Goal: Information Seeking & Learning: Check status

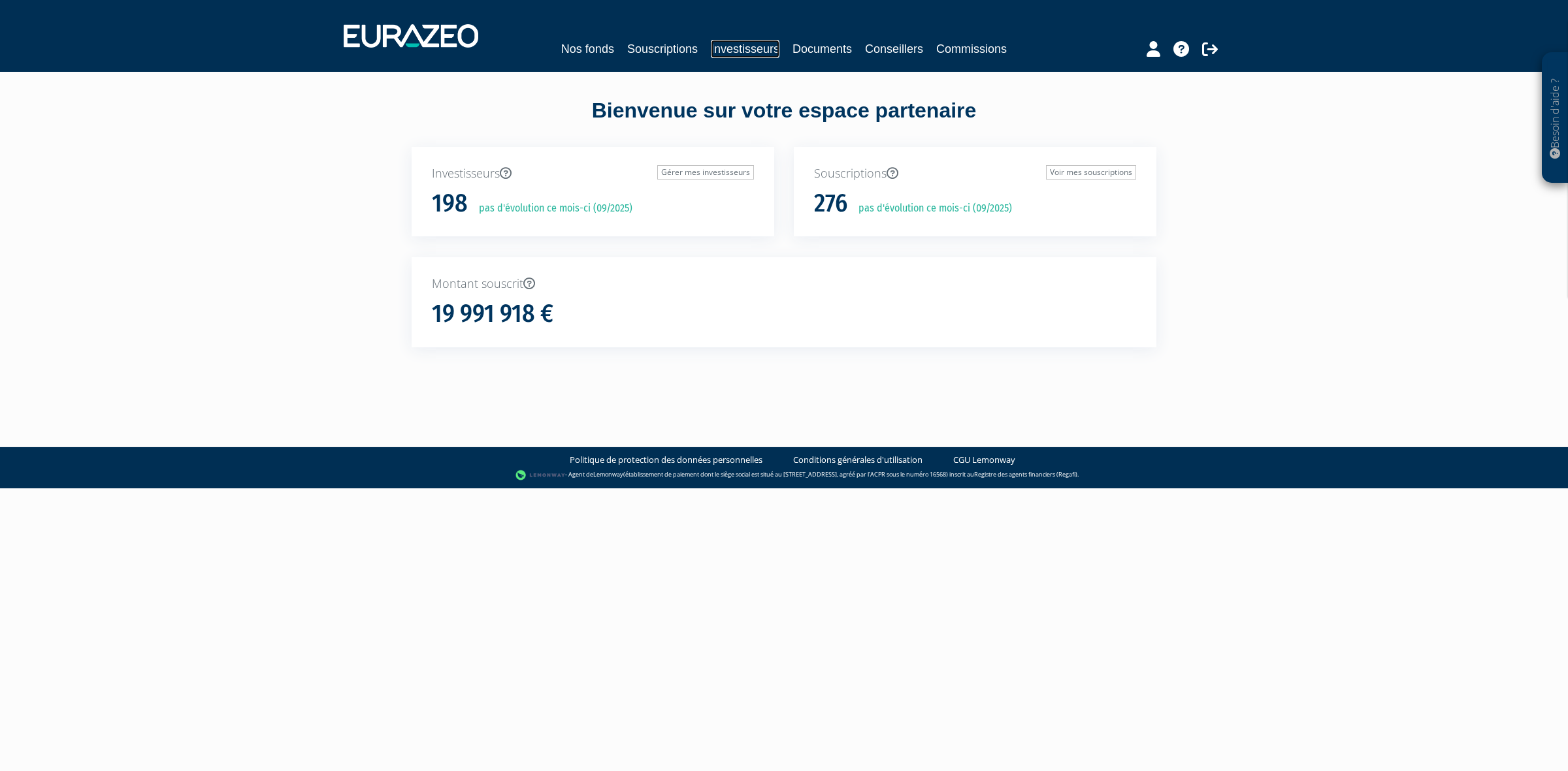
click at [732, 49] on link "Investisseurs" at bounding box center [745, 49] width 68 height 18
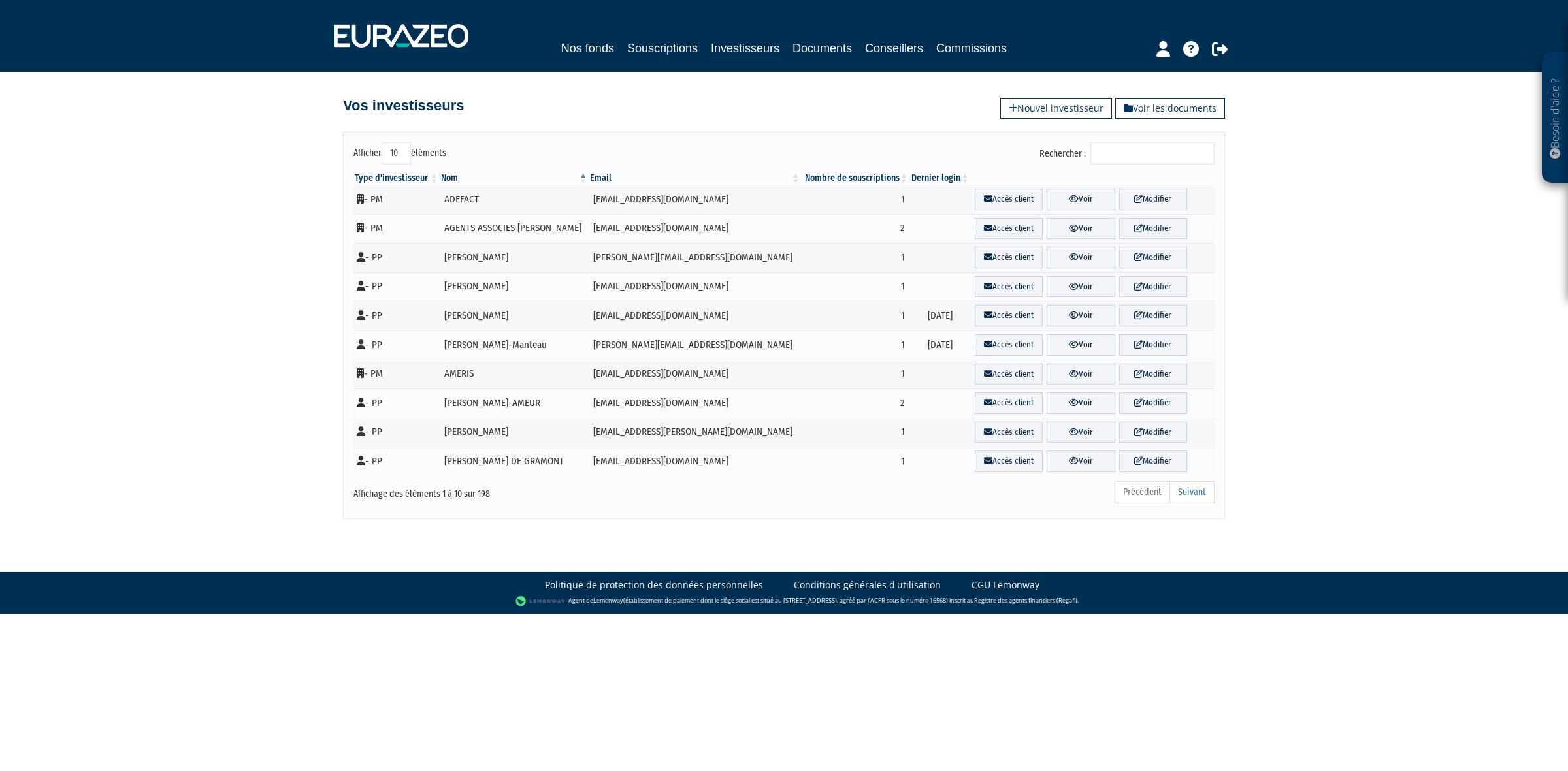
click at [1141, 145] on input "Rechercher :" at bounding box center [1153, 154] width 124 height 22
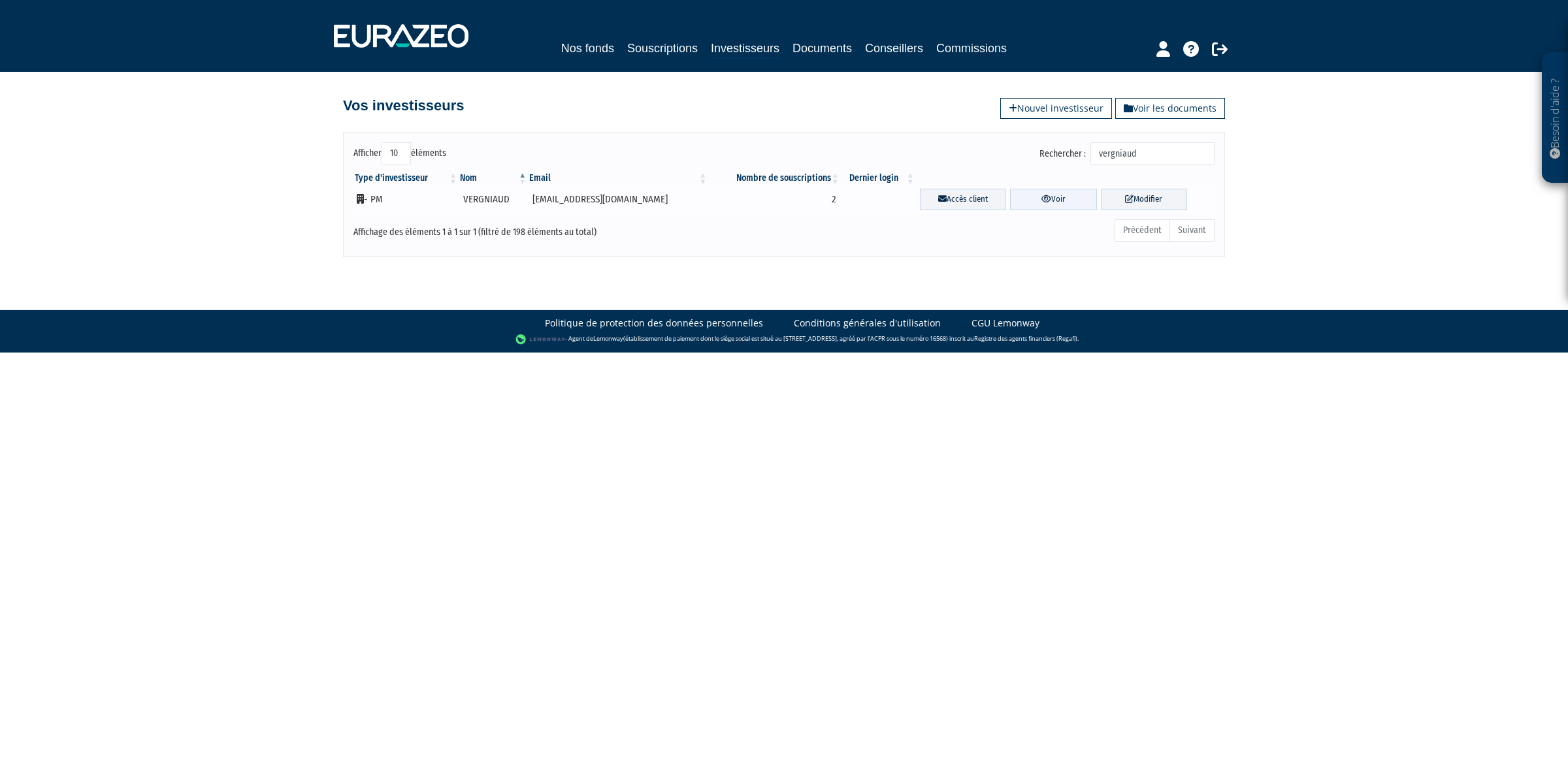
type input "vergniaud"
click at [1068, 195] on link "Voir" at bounding box center [1053, 199] width 86 height 21
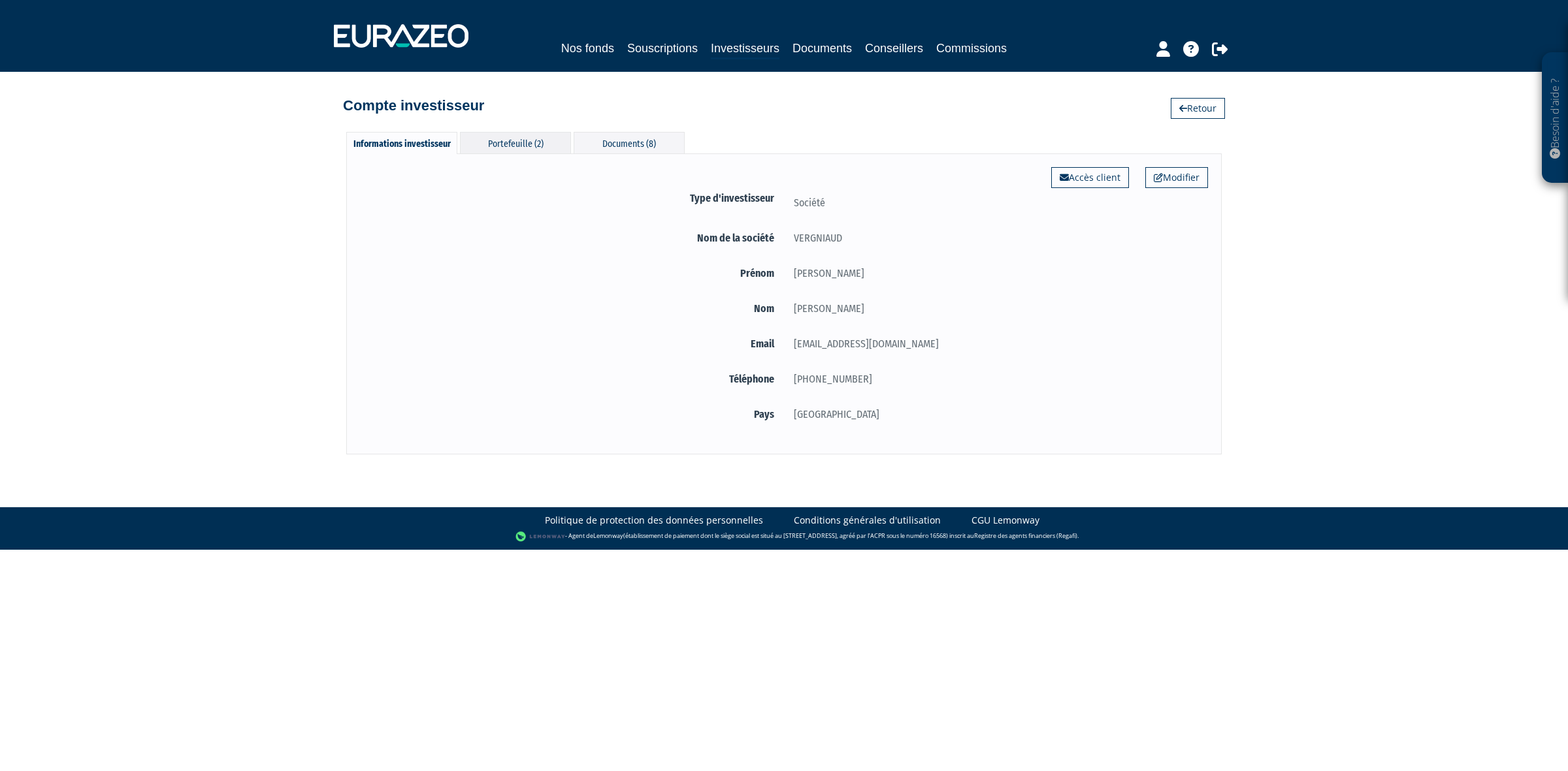
click at [500, 144] on div "Portefeuille (2)" at bounding box center [516, 142] width 111 height 21
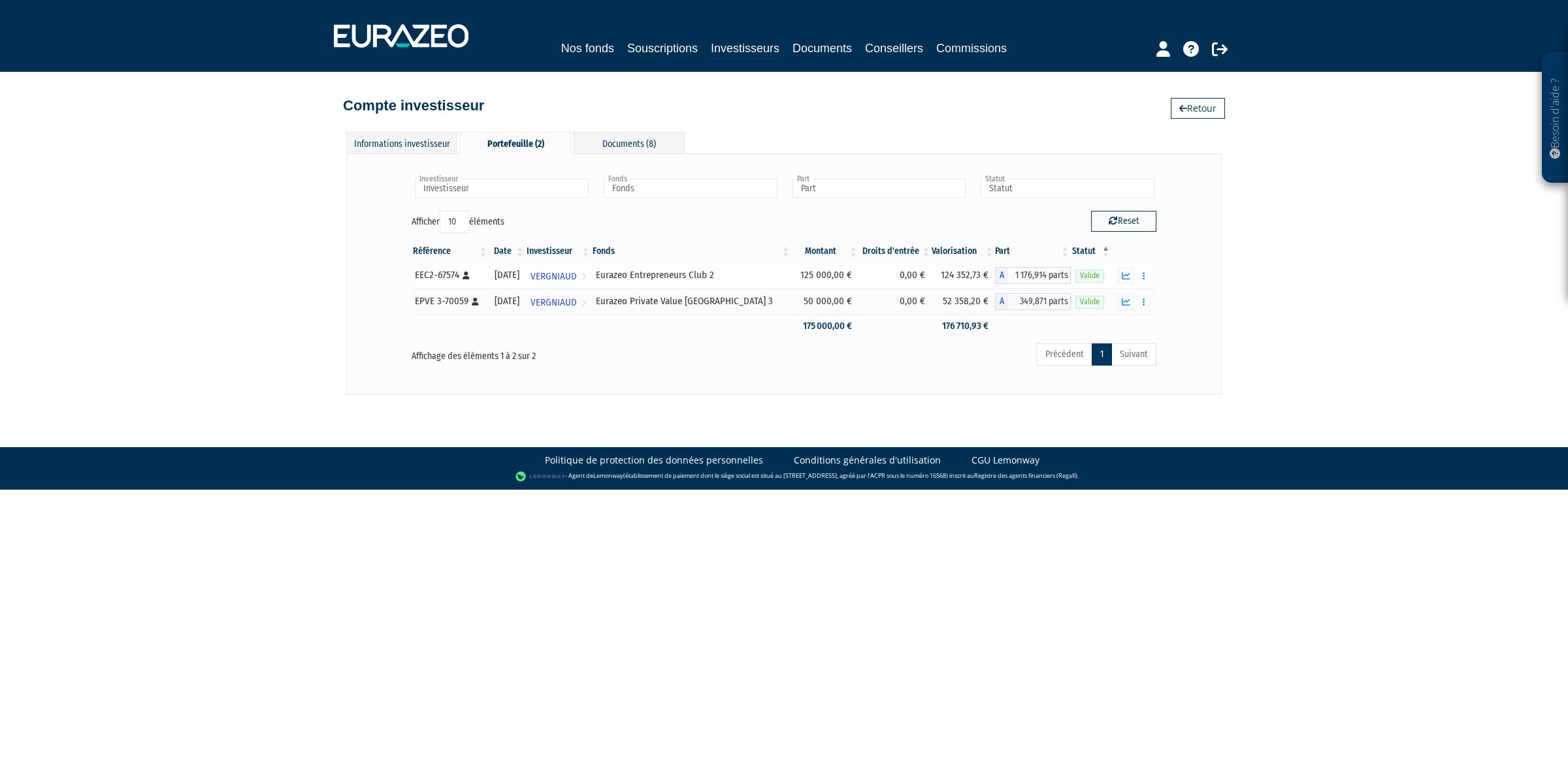
drag, startPoint x: 630, startPoint y: 275, endPoint x: 746, endPoint y: 275, distance: 116.0
click at [746, 275] on div "Eurazeo Entrepreneurs Club 2" at bounding box center [692, 275] width 191 height 14
copy div "Eurazeo Entrepreneurs Club 2"
drag, startPoint x: 626, startPoint y: 302, endPoint x: 763, endPoint y: 306, distance: 137.1
click at [763, 306] on td "Eurazeo Private Value Europe 3" at bounding box center [691, 302] width 200 height 26
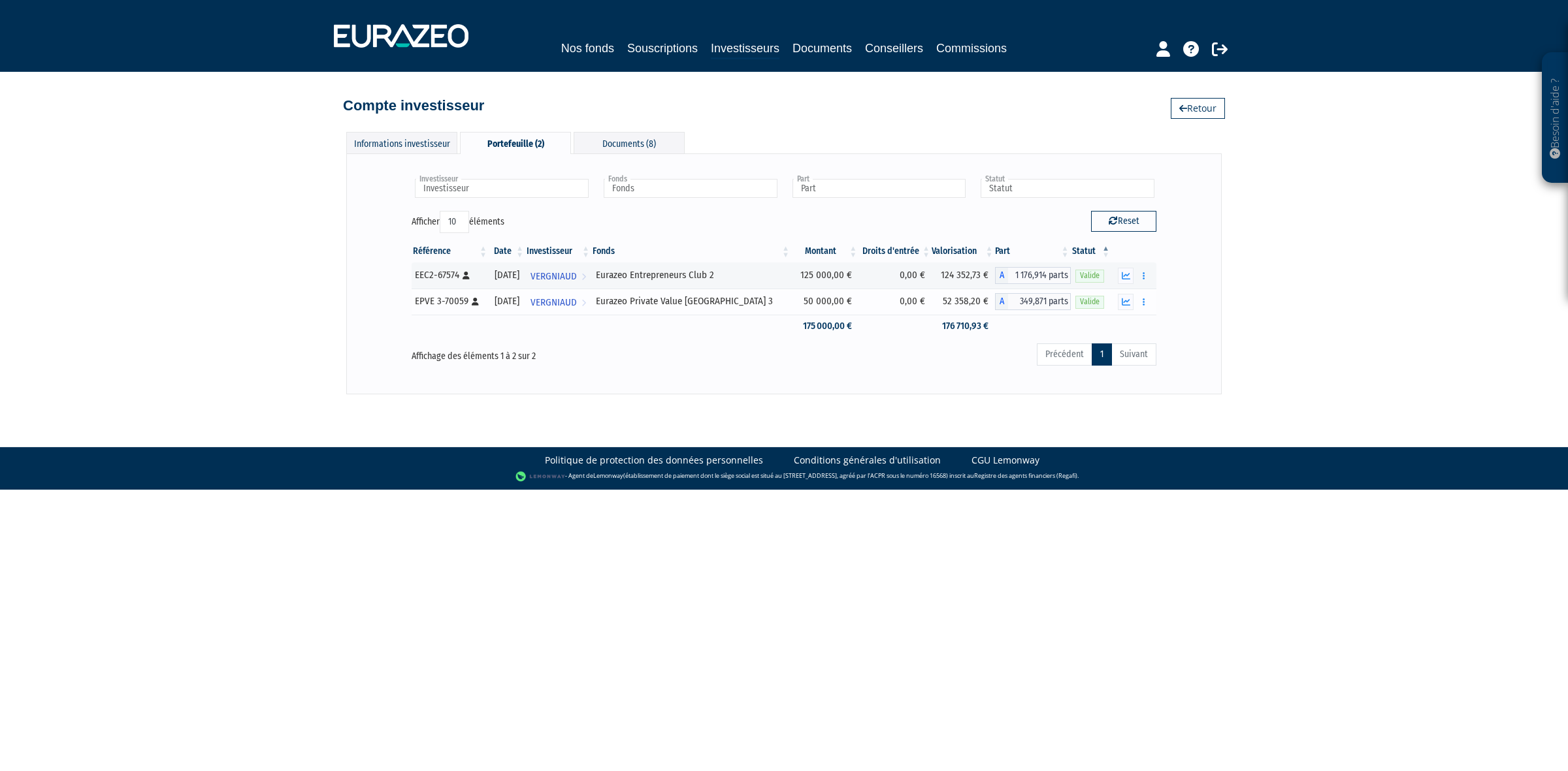
copy div "Eurazeo Private Value Europe 3"
drag, startPoint x: 747, startPoint y: 278, endPoint x: 632, endPoint y: 278, distance: 115.0
click at [632, 278] on div "Eurazeo Entrepreneurs Club 2" at bounding box center [692, 275] width 191 height 14
copy div "Eurazeo Entrepreneurs Club 2"
drag, startPoint x: 1011, startPoint y: 275, endPoint x: 1044, endPoint y: 275, distance: 33.0
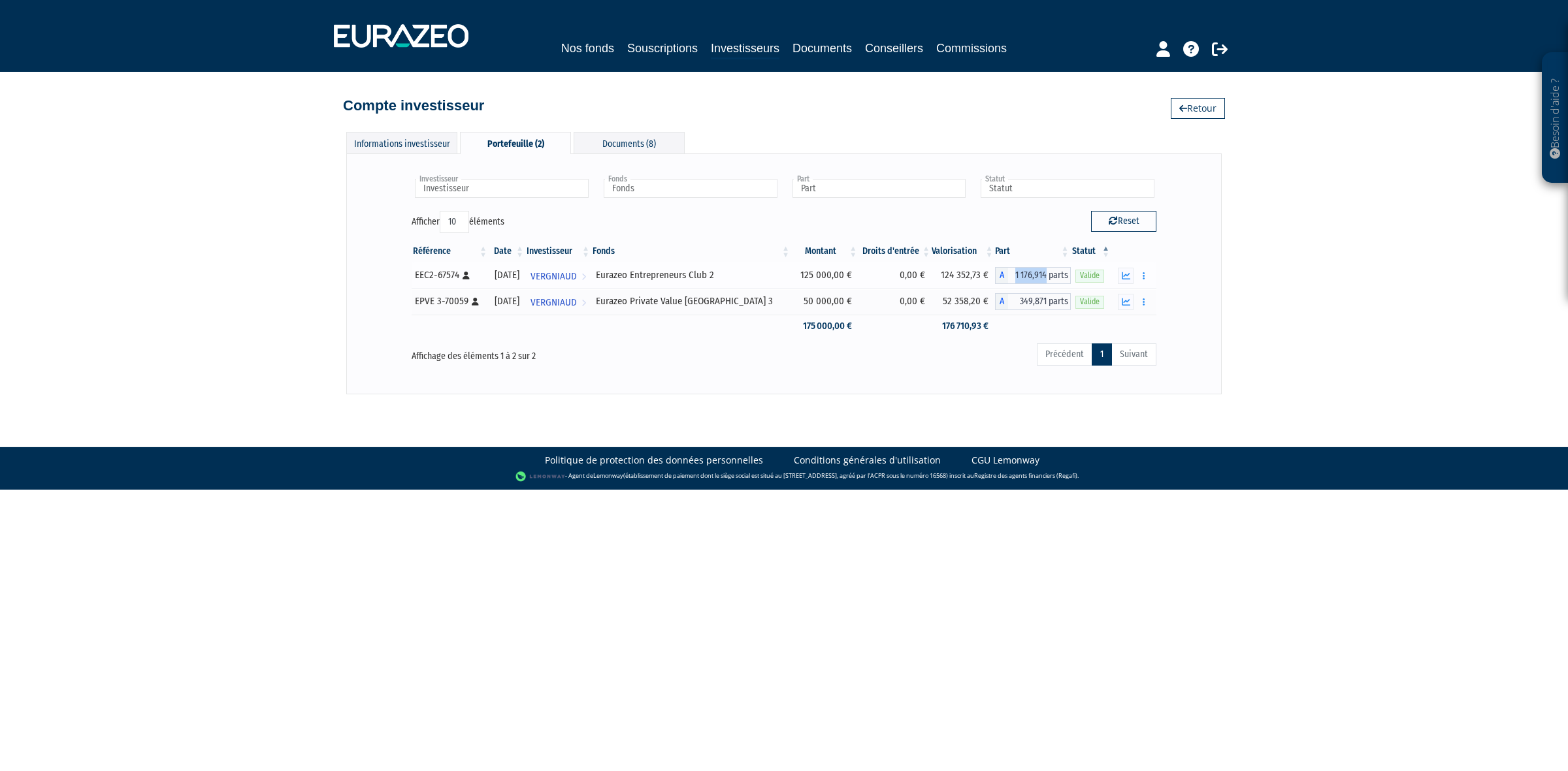
click at [1044, 275] on span "1 176,914 parts" at bounding box center [1039, 275] width 63 height 17
copy span "1 176,914"
drag, startPoint x: 1016, startPoint y: 301, endPoint x: 1042, endPoint y: 304, distance: 26.2
click at [1042, 304] on span "349,871 parts" at bounding box center [1039, 302] width 63 height 17
copy span "349,871"
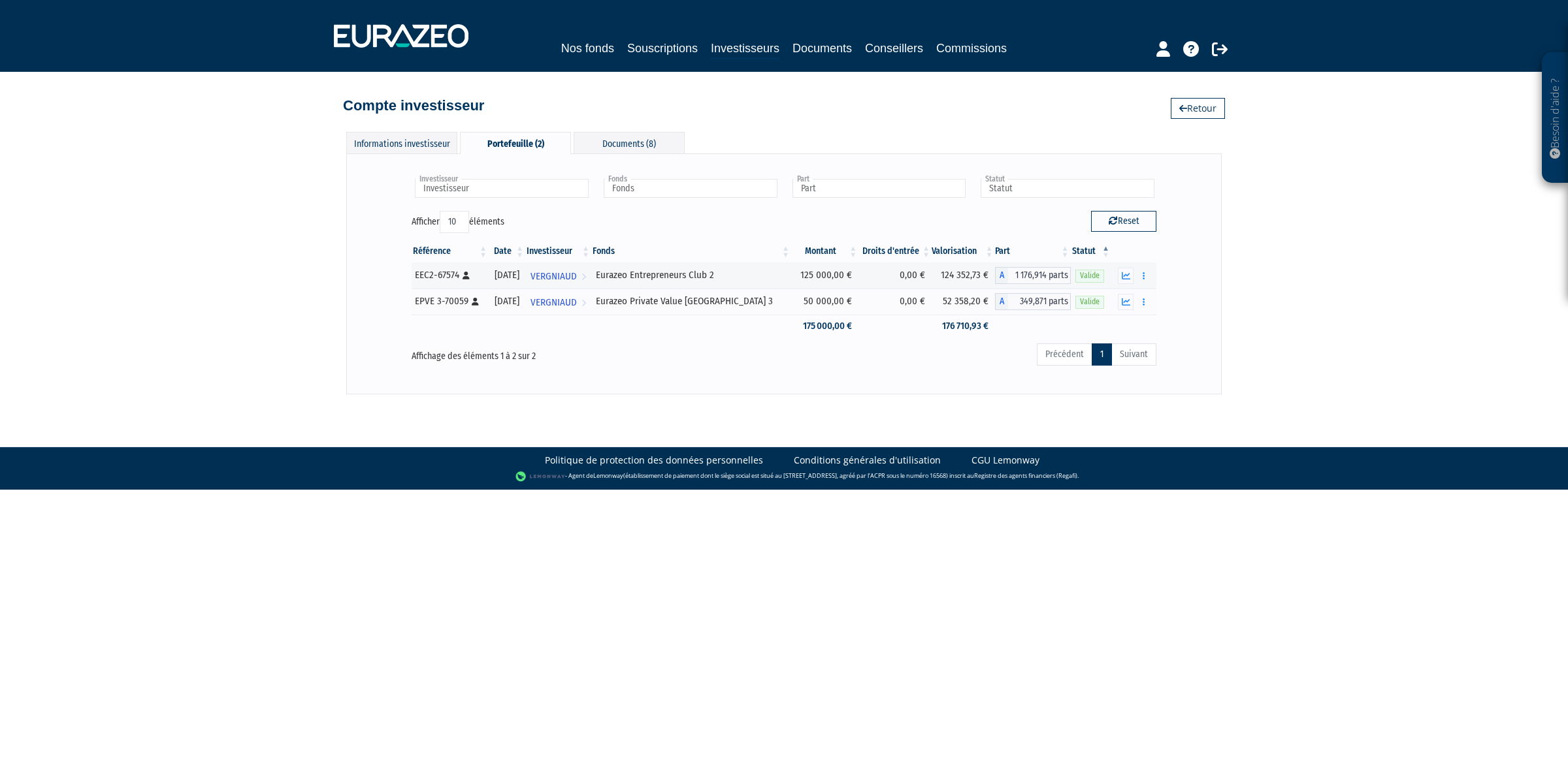
click at [949, 399] on body "Besoin d'aide ? × J'ai besoin d'aide Si vous avez une question à propos du fonc…" at bounding box center [784, 245] width 1568 height 490
drag, startPoint x: 786, startPoint y: 271, endPoint x: 831, endPoint y: 276, distance: 45.3
click at [831, 276] on td "125 000,00 €" at bounding box center [825, 275] width 68 height 26
click at [1144, 275] on icon "button" at bounding box center [1144, 275] width 2 height 9
click at [1132, 305] on link "Documents" at bounding box center [1115, 299] width 65 height 21
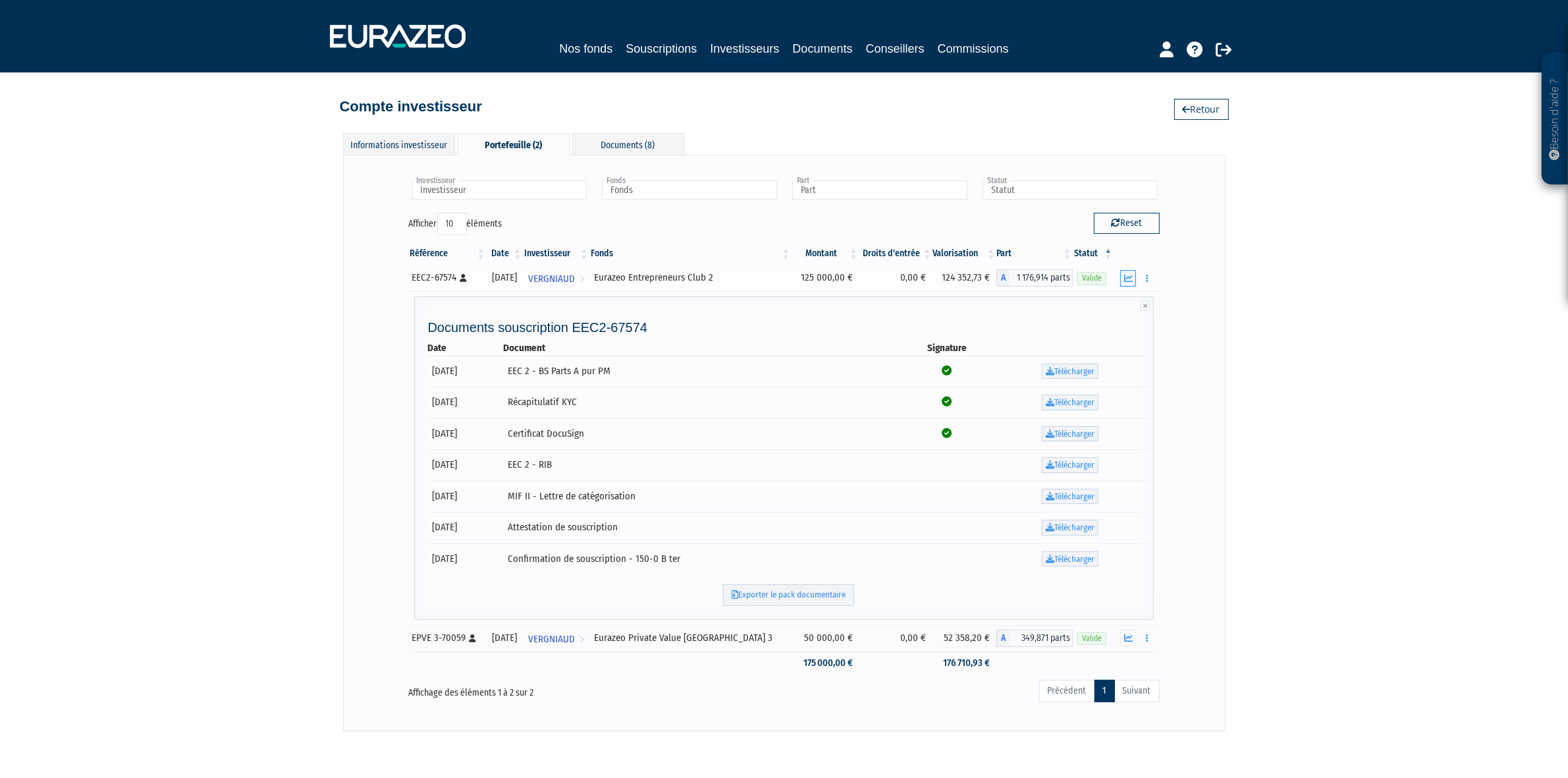
click at [1120, 278] on button "button" at bounding box center [1128, 279] width 16 height 17
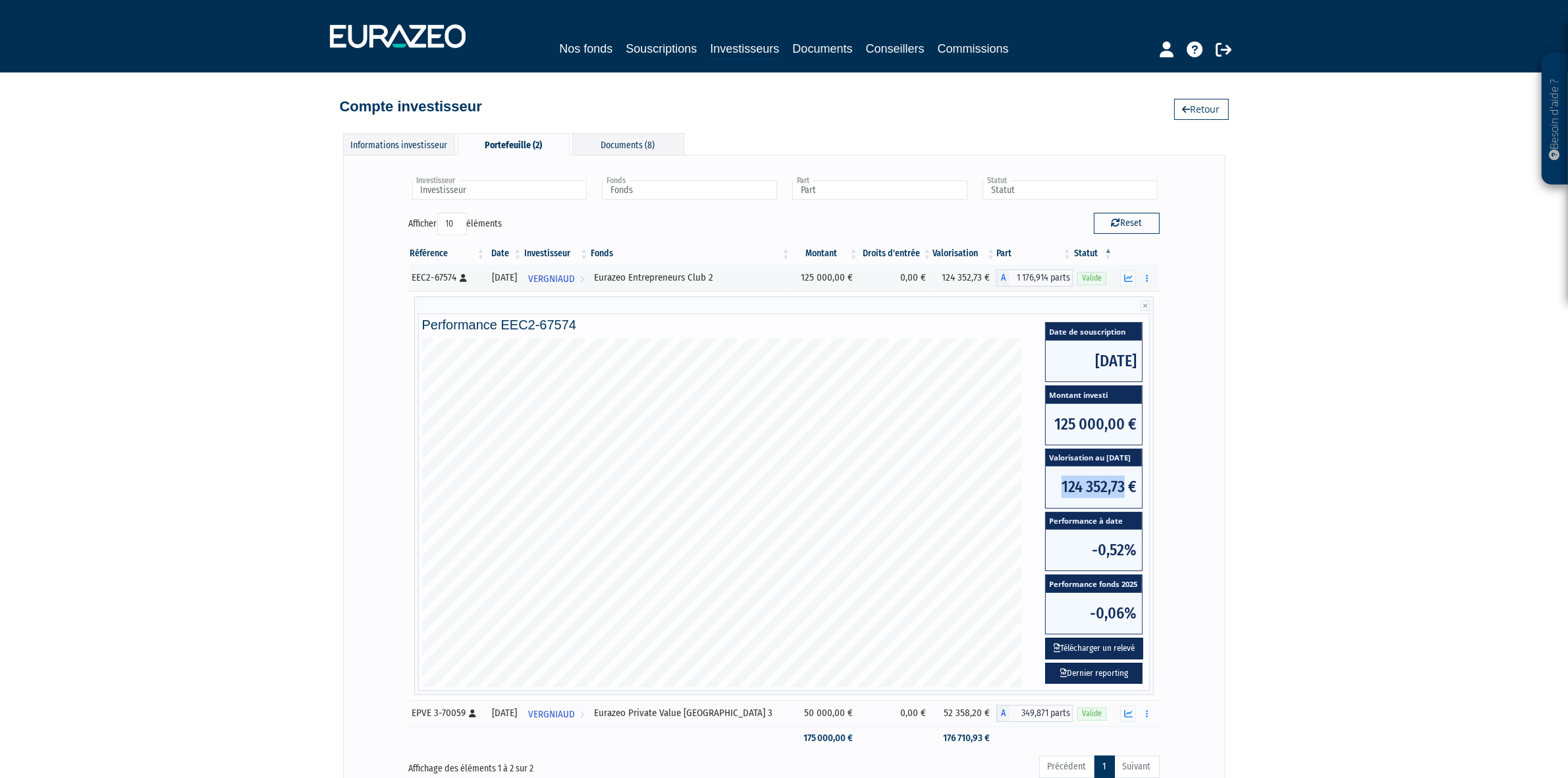
drag, startPoint x: 1069, startPoint y: 483, endPoint x: 1134, endPoint y: 487, distance: 65.1
click at [1134, 487] on span "124 352,73 €" at bounding box center [1094, 487] width 96 height 41
copy span "124 352,73"
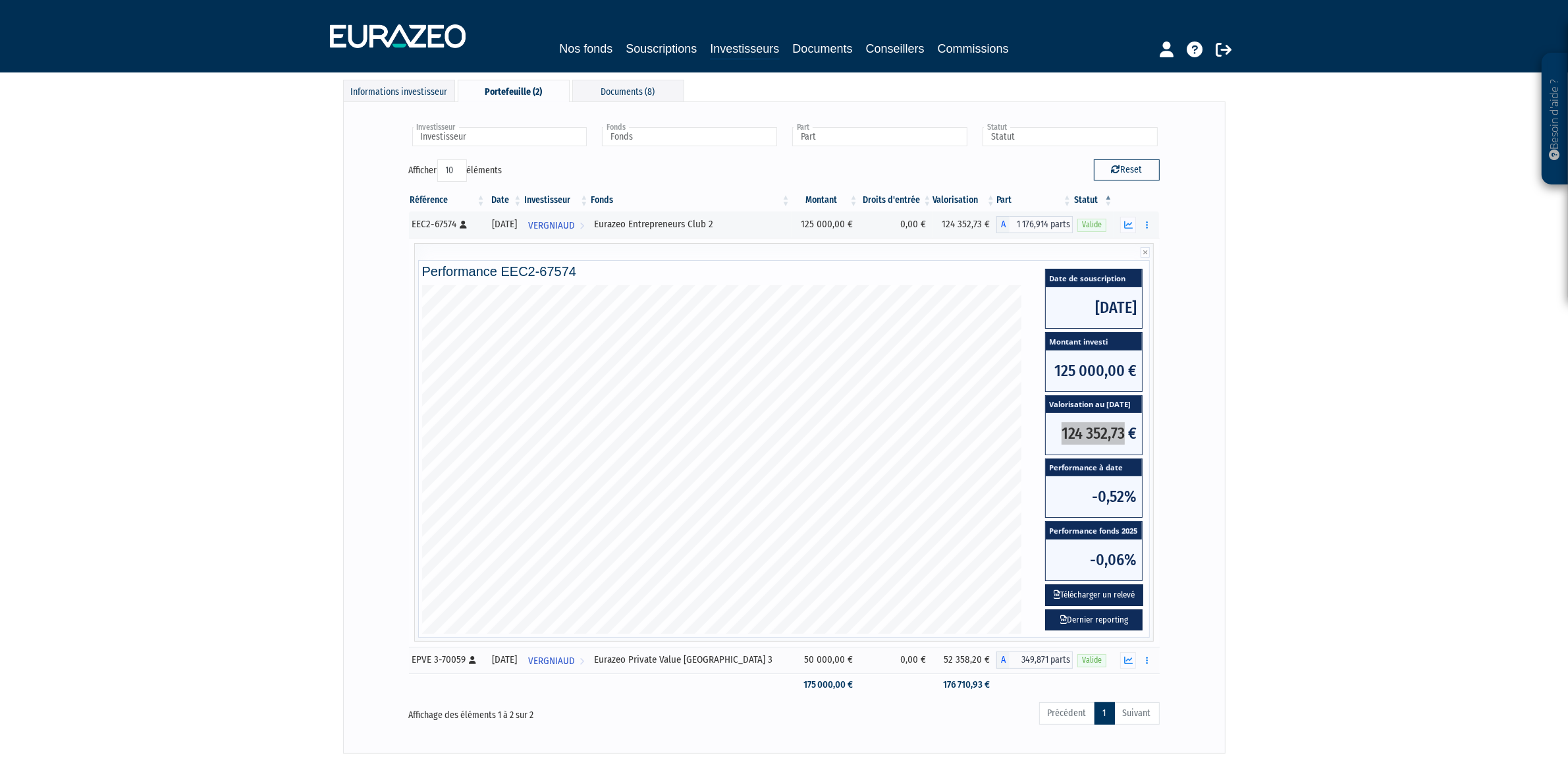
scroll to position [83, 0]
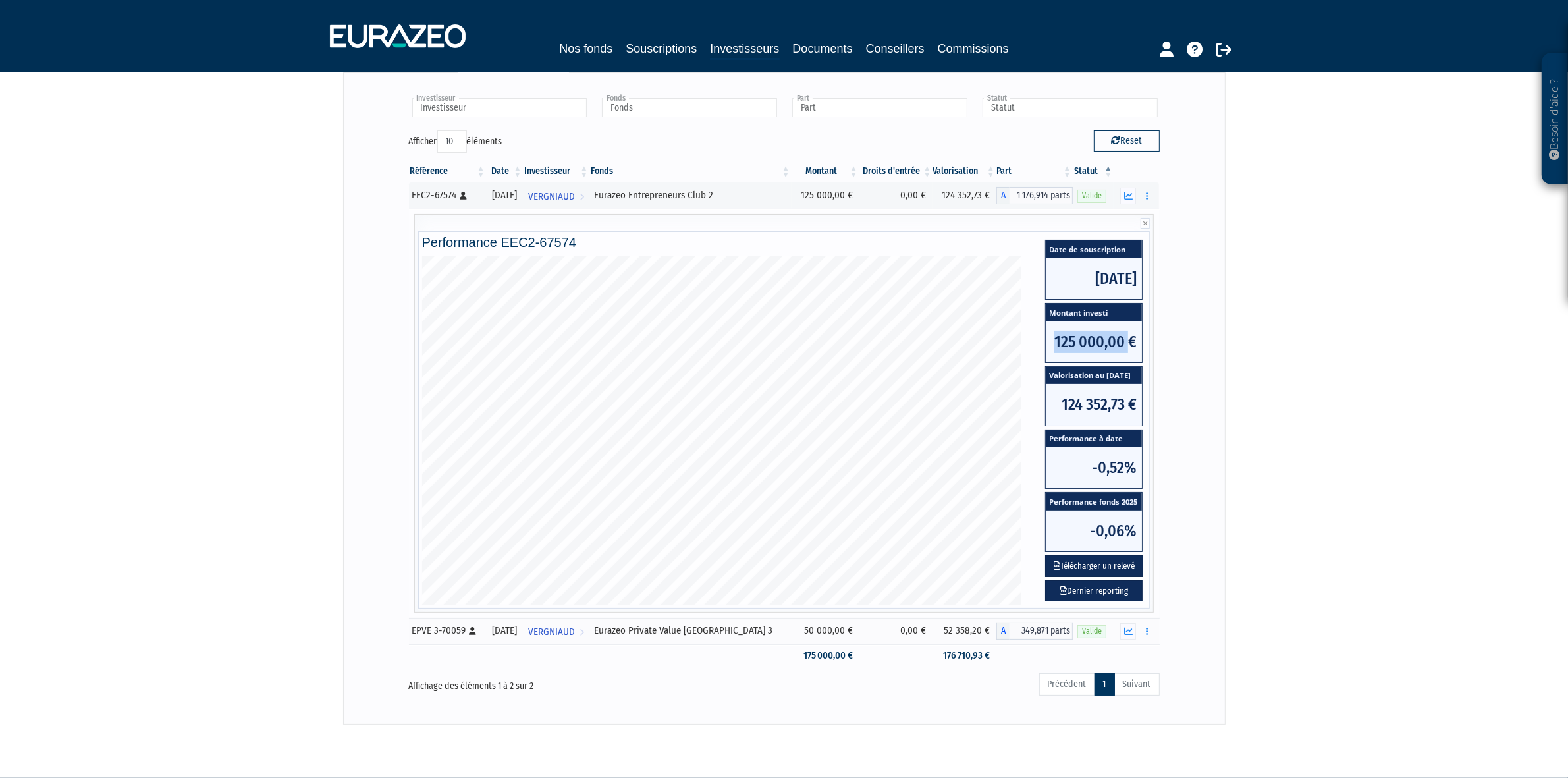
drag, startPoint x: 1046, startPoint y: 340, endPoint x: 1130, endPoint y: 340, distance: 84.0
click at [1130, 340] on span "125 000,00 €" at bounding box center [1094, 342] width 96 height 41
copy span "125 000,00"
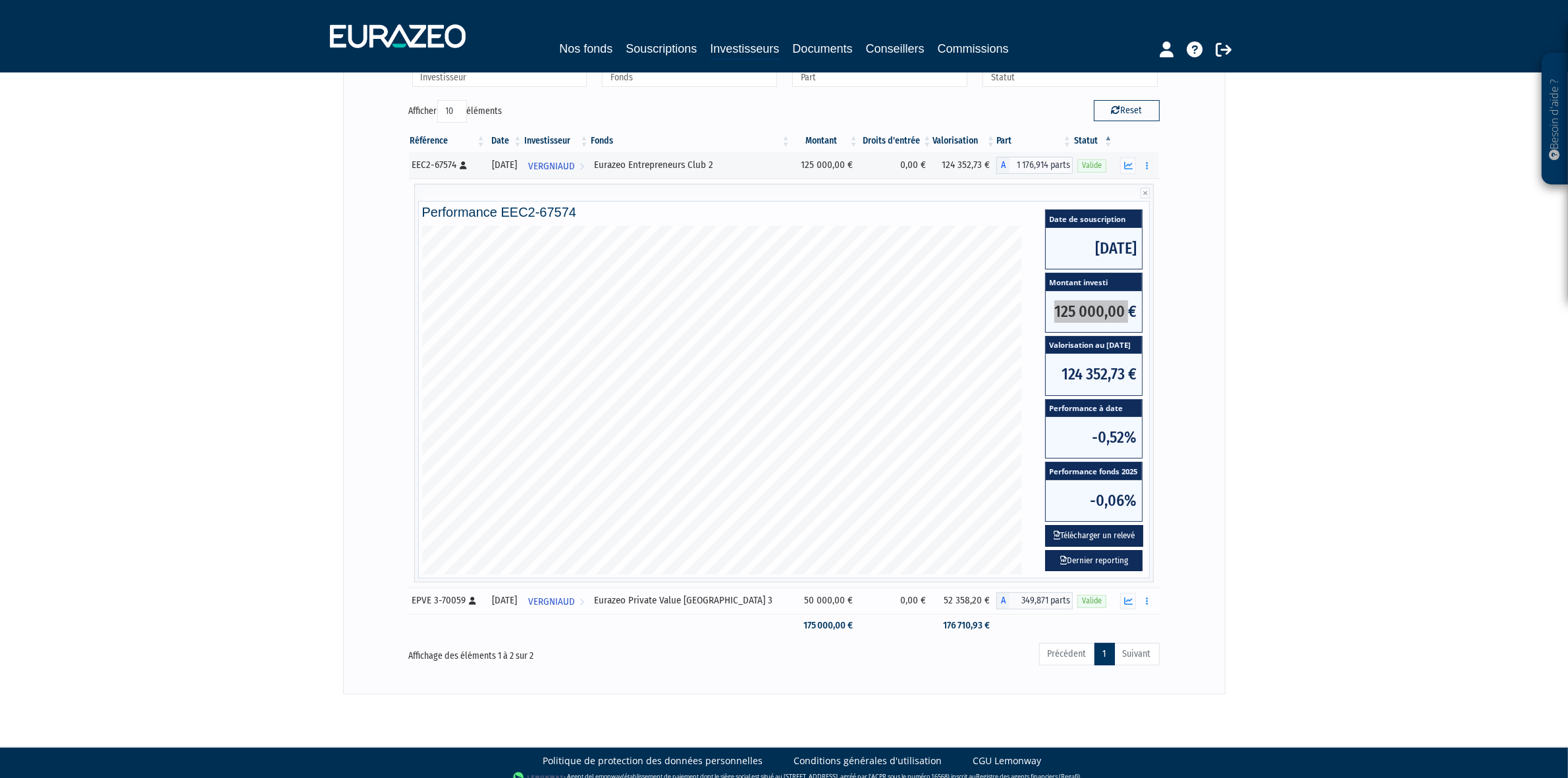
scroll to position [127, 0]
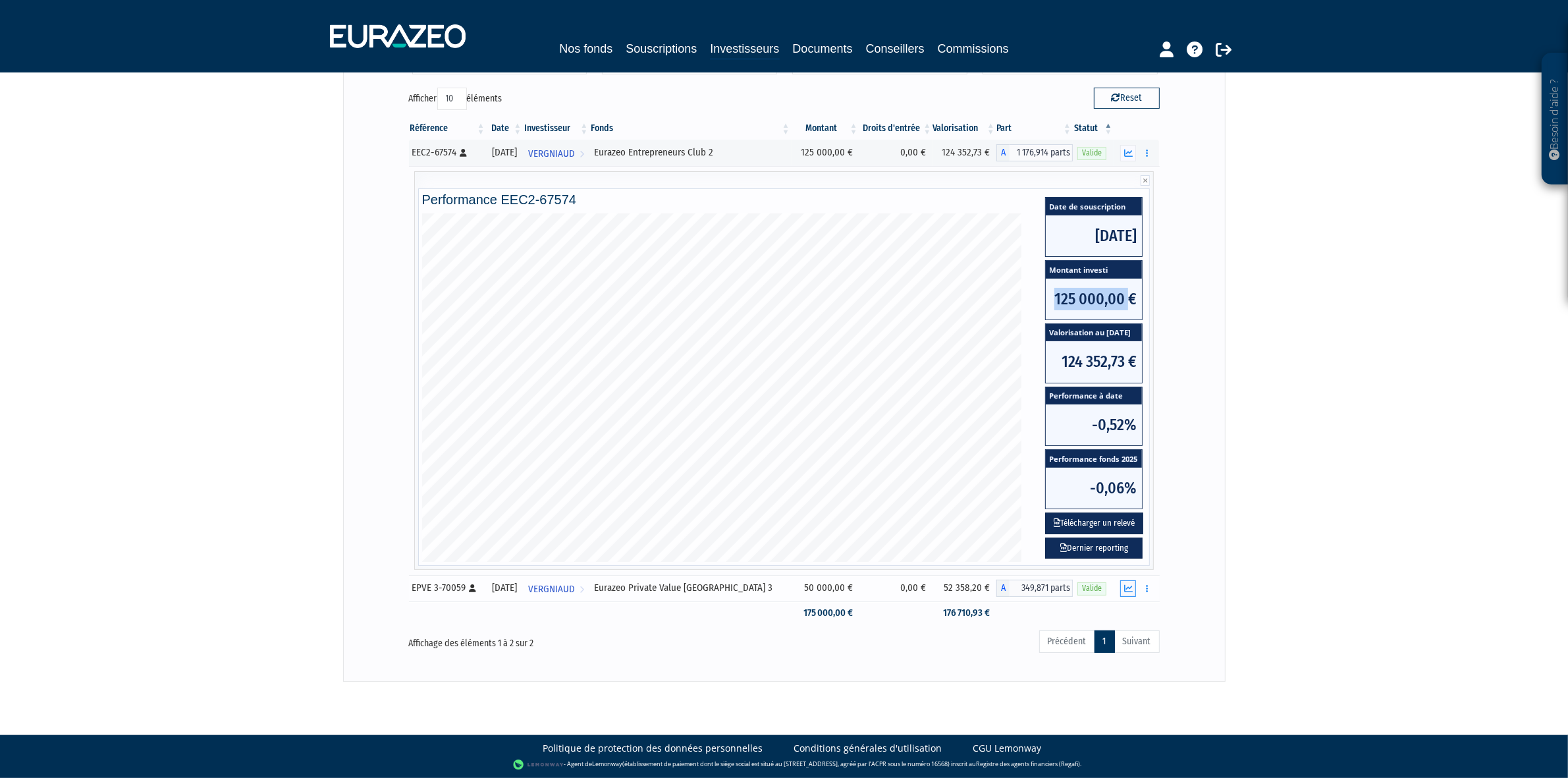
click at [1131, 589] on icon "button" at bounding box center [1128, 589] width 9 height 9
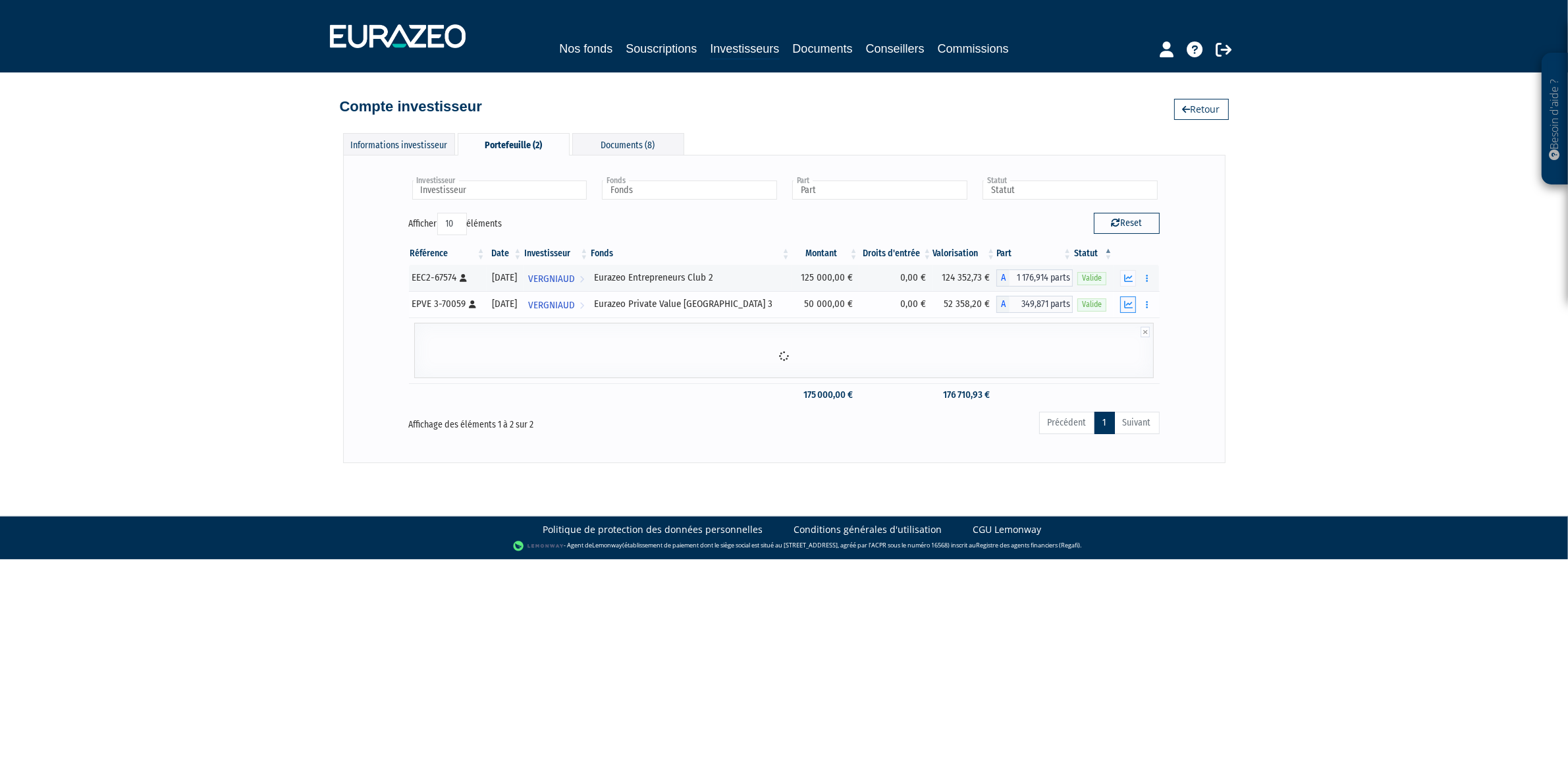
scroll to position [0, 0]
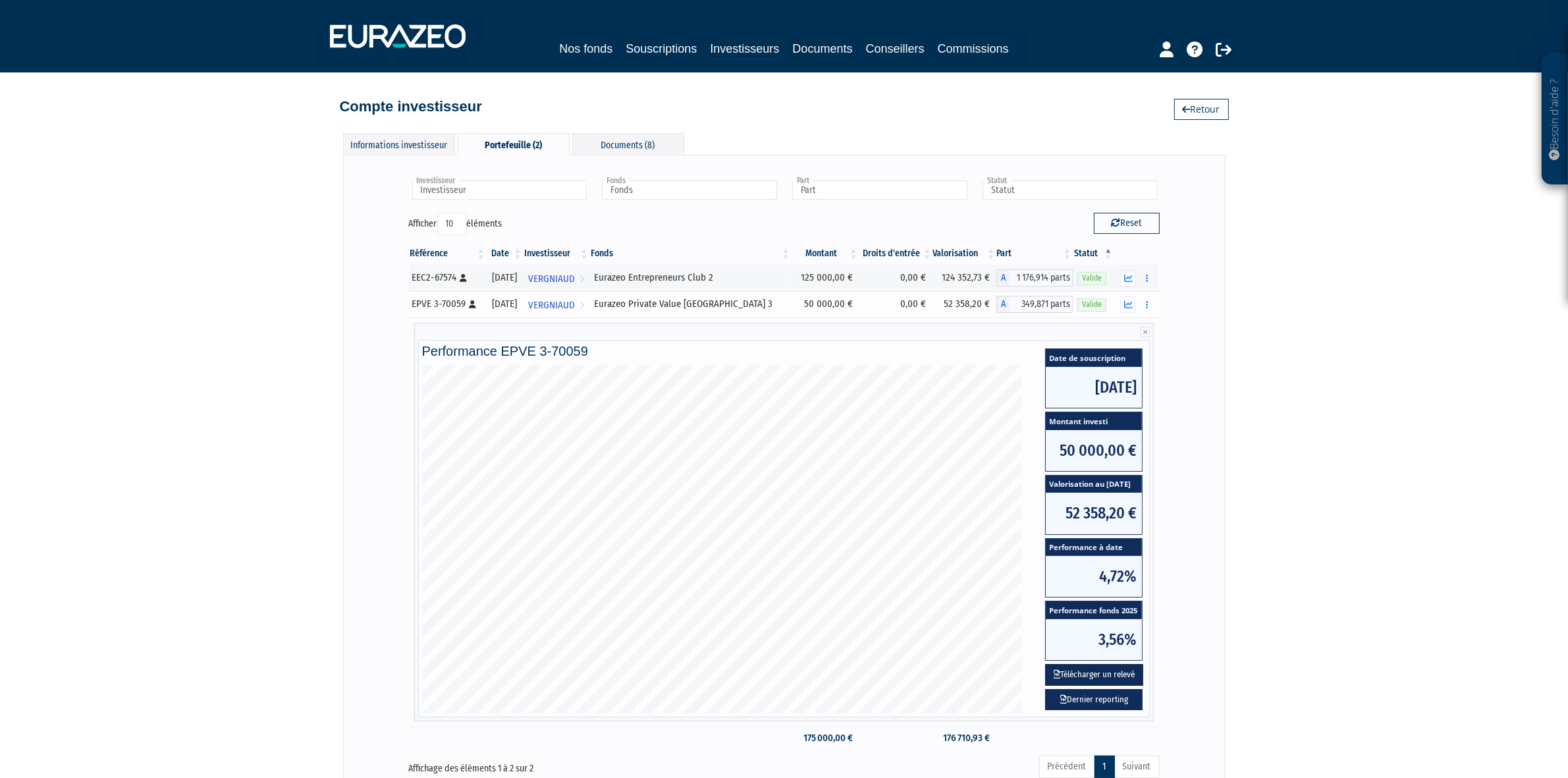
drag, startPoint x: 792, startPoint y: 308, endPoint x: 830, endPoint y: 310, distance: 38.1
click at [830, 310] on td "50 000,00 €" at bounding box center [826, 304] width 68 height 26
copy td "50 000,00"
drag, startPoint x: 1069, startPoint y: 518, endPoint x: 1131, endPoint y: 527, distance: 62.6
click at [1131, 527] on span "52 358,20 €" at bounding box center [1094, 513] width 96 height 41
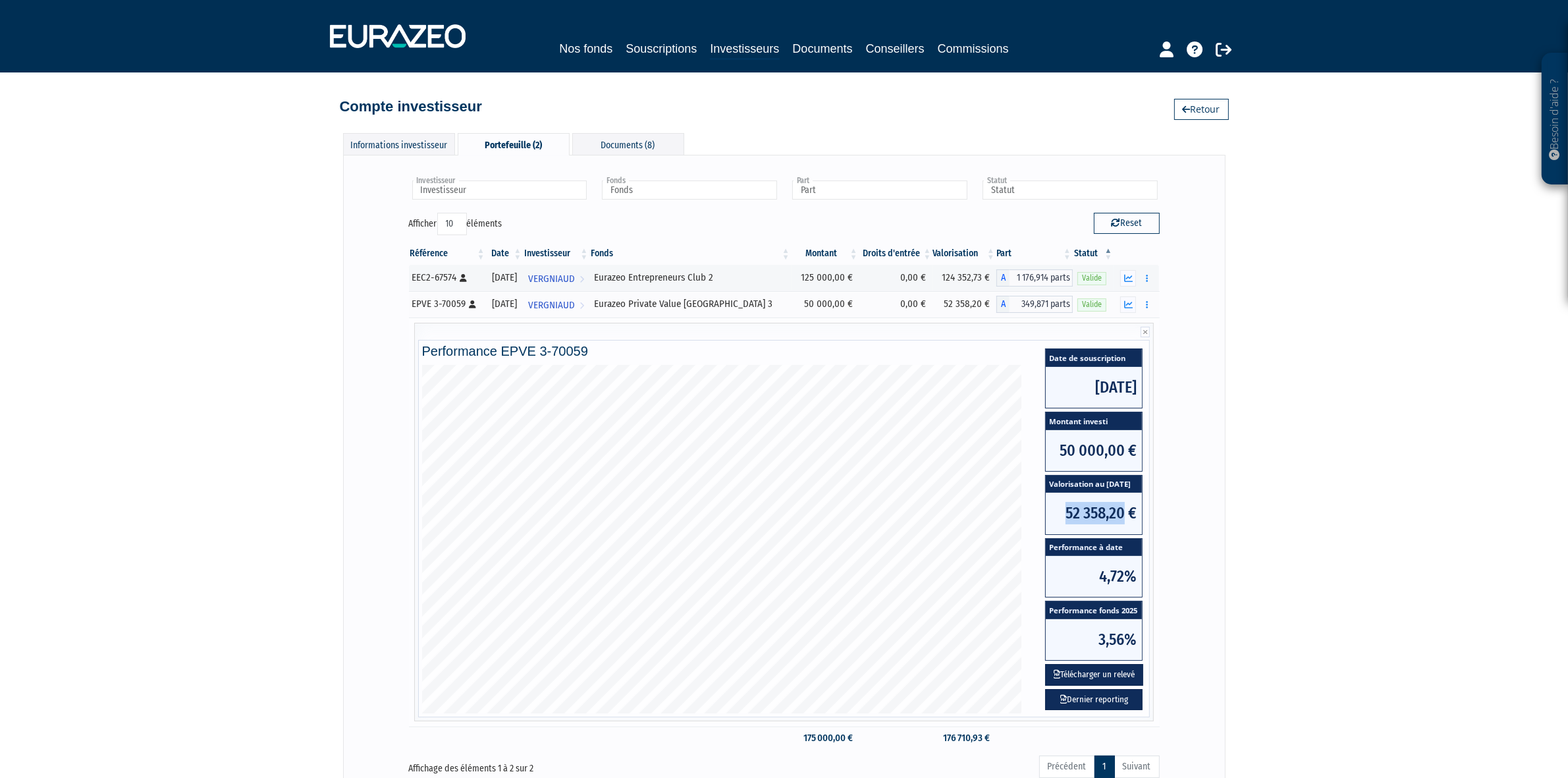
copy span "52 358,20"
drag, startPoint x: 1107, startPoint y: 490, endPoint x: 1146, endPoint y: 490, distance: 39.0
click at [1142, 490] on span "Valorisation au 05/09/2025" at bounding box center [1094, 485] width 96 height 18
copy span "05/09/2025"
click at [1148, 331] on icon at bounding box center [1145, 332] width 9 height 10
